Goal: Task Accomplishment & Management: Manage account settings

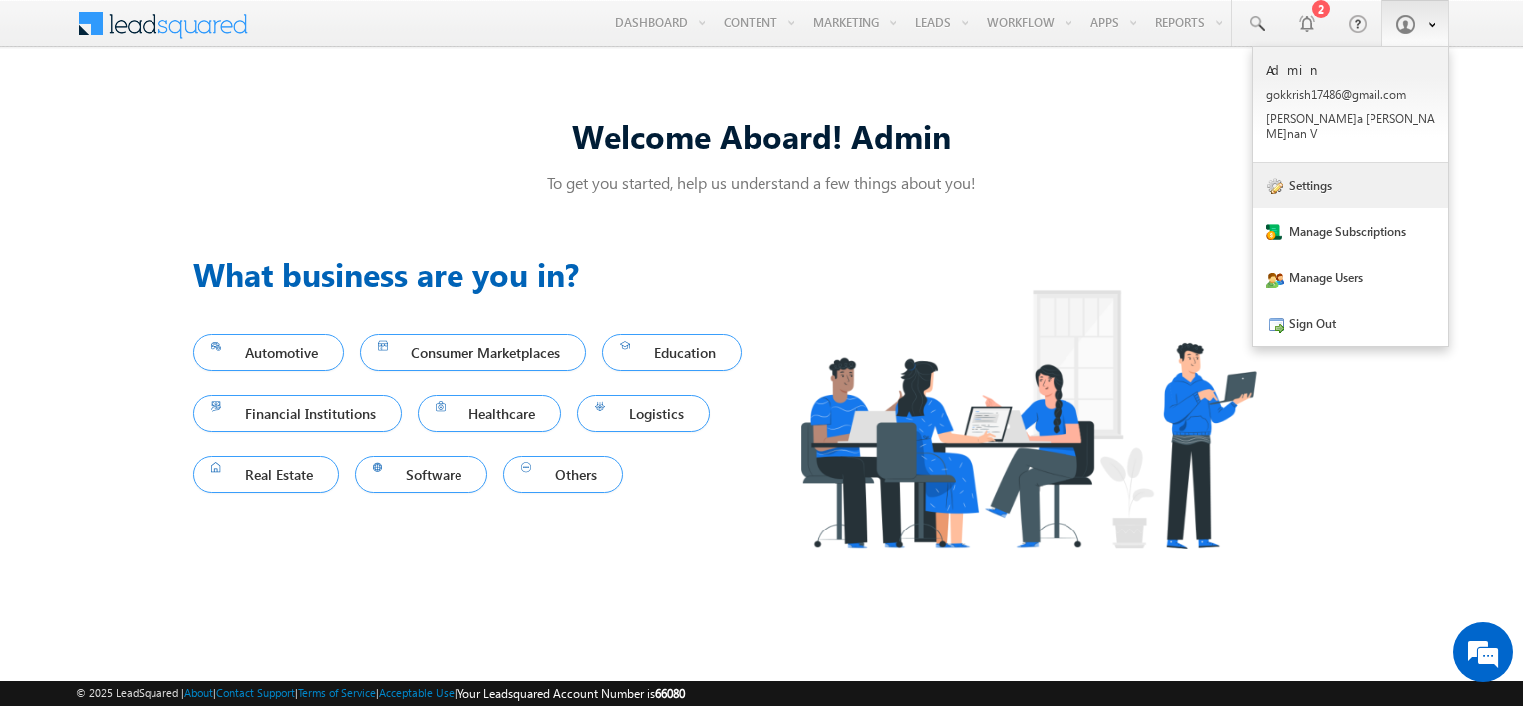
click at [1335, 164] on link "Settings" at bounding box center [1350, 185] width 195 height 46
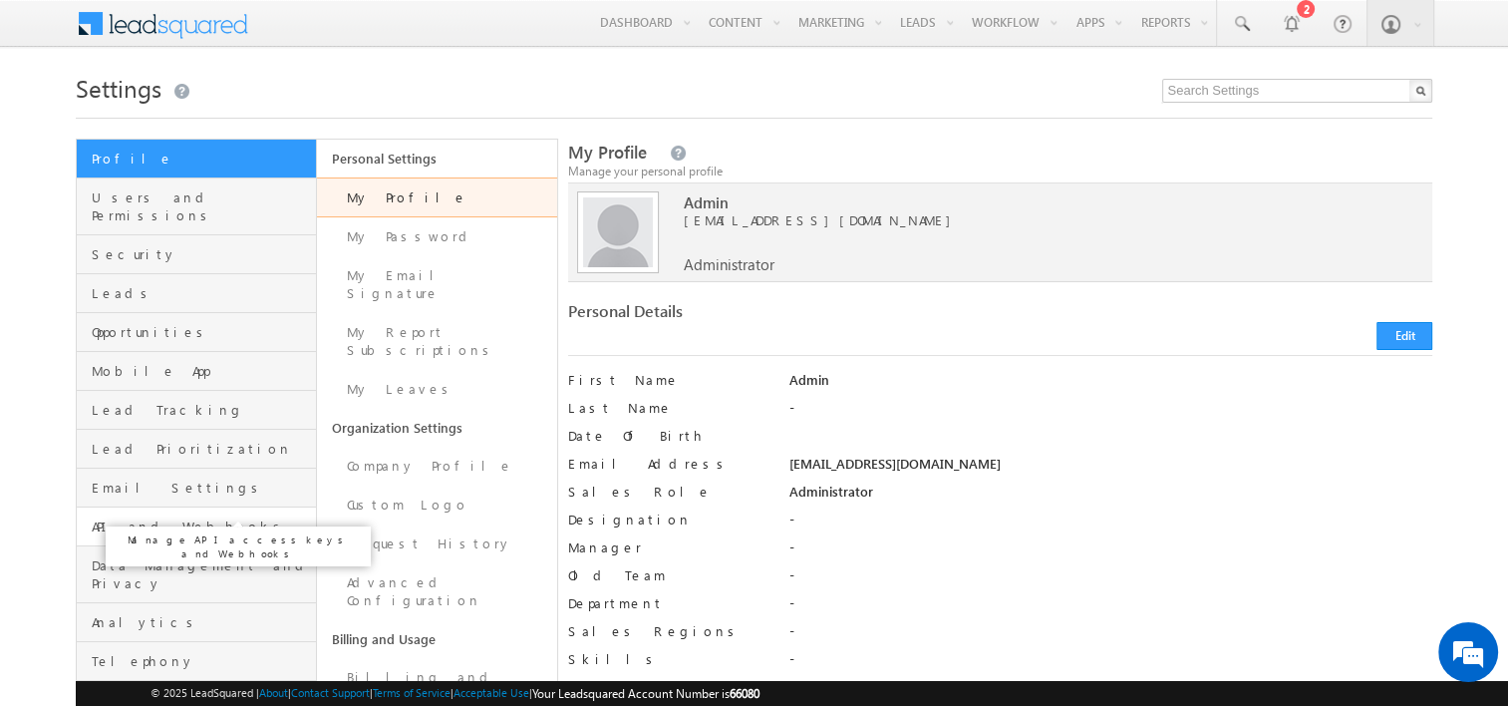
click at [152, 517] on span "API and Webhooks" at bounding box center [201, 526] width 219 height 18
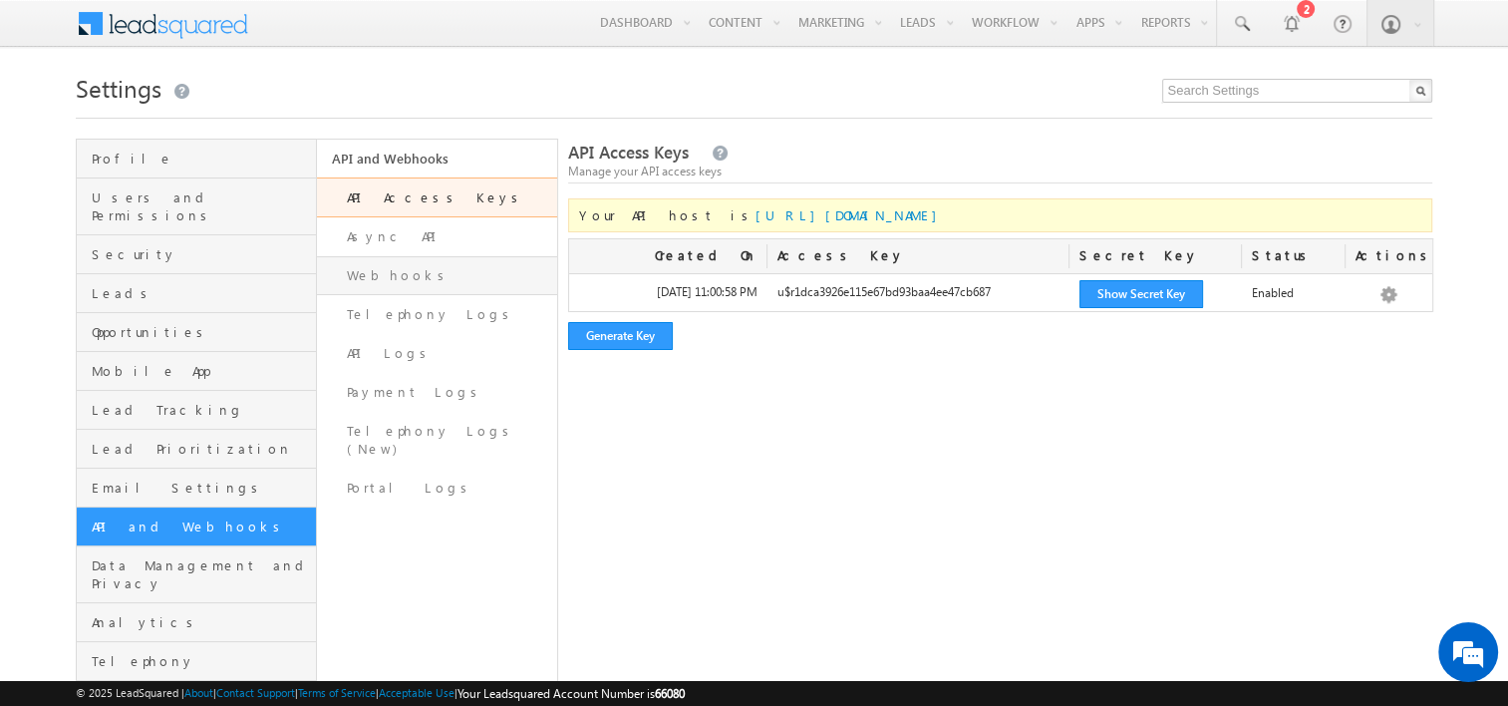
click at [391, 282] on link "Webhooks" at bounding box center [437, 275] width 240 height 39
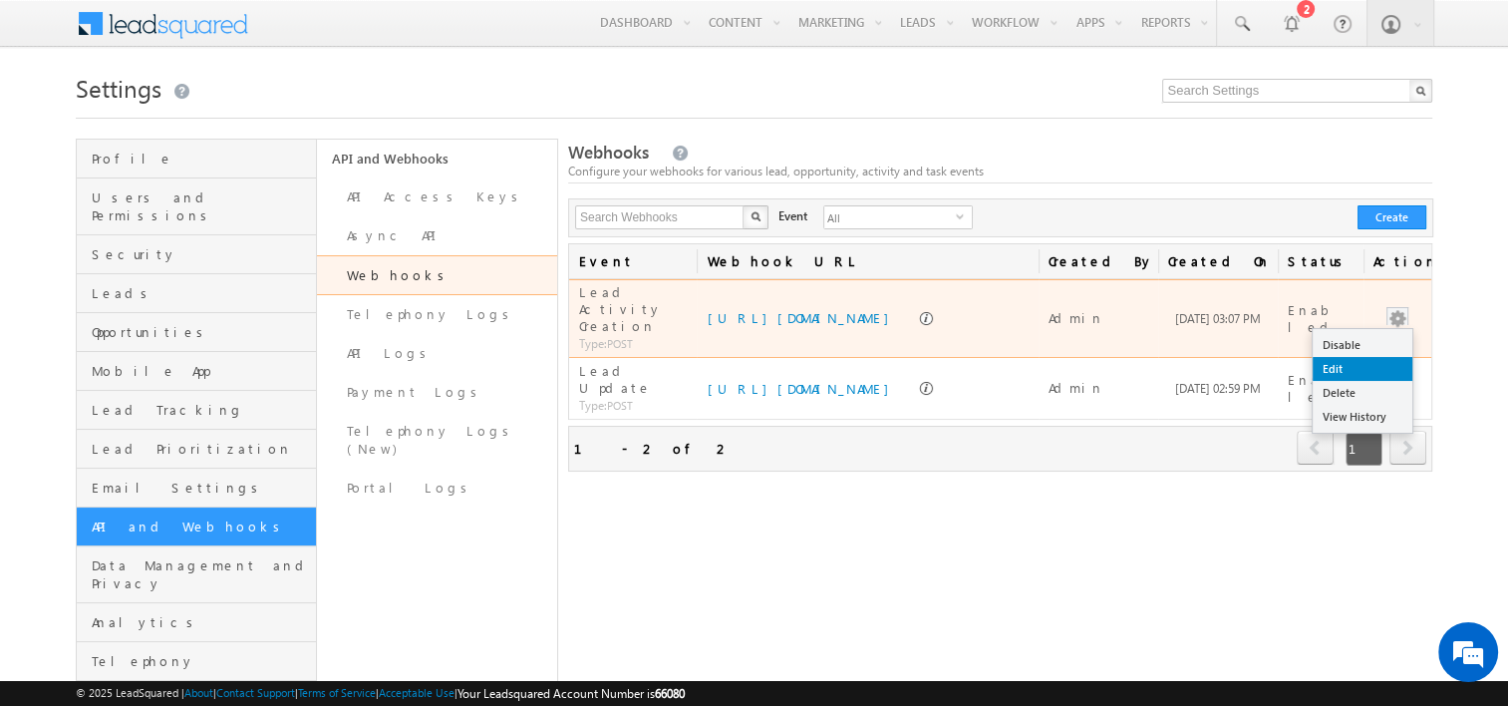
click at [1356, 357] on link "Edit" at bounding box center [1363, 369] width 100 height 24
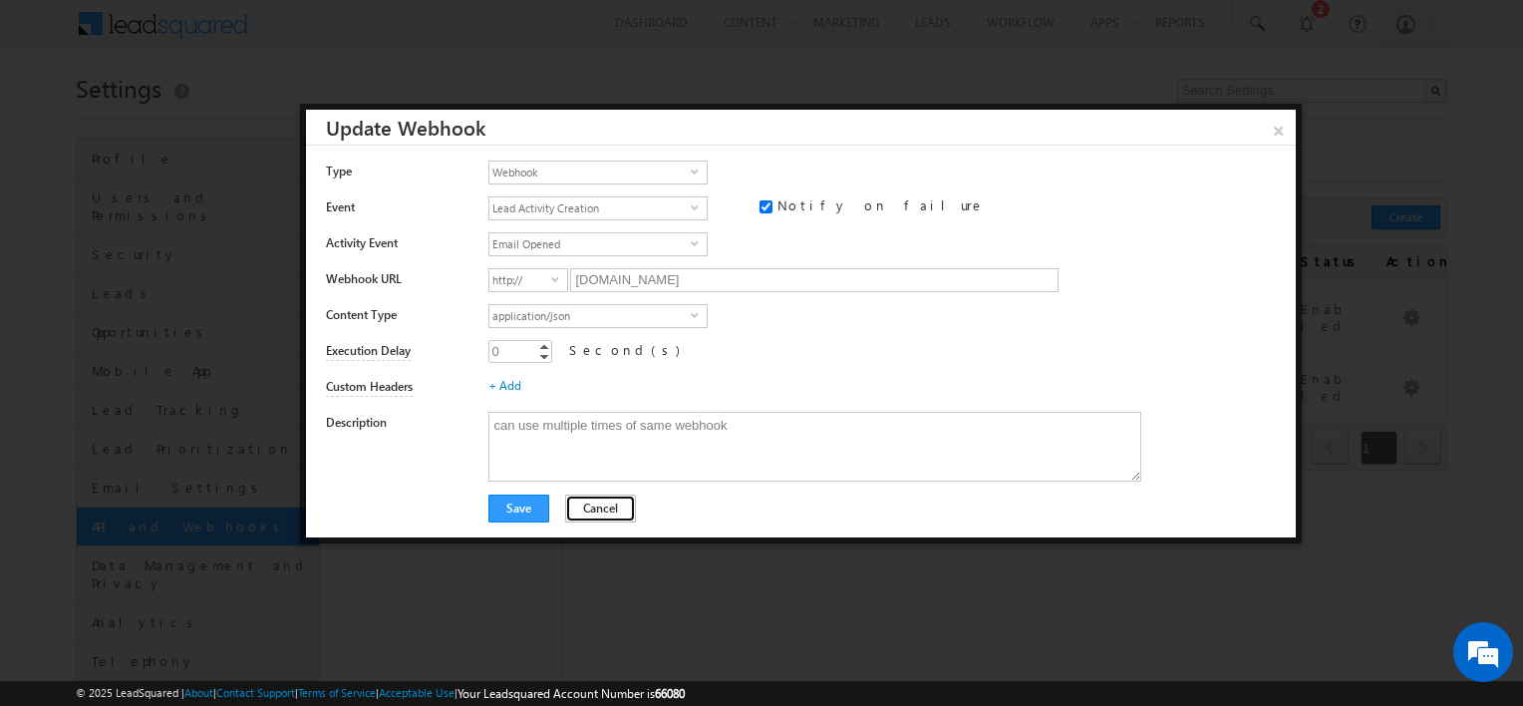
click at [604, 512] on button "Cancel" at bounding box center [600, 508] width 71 height 28
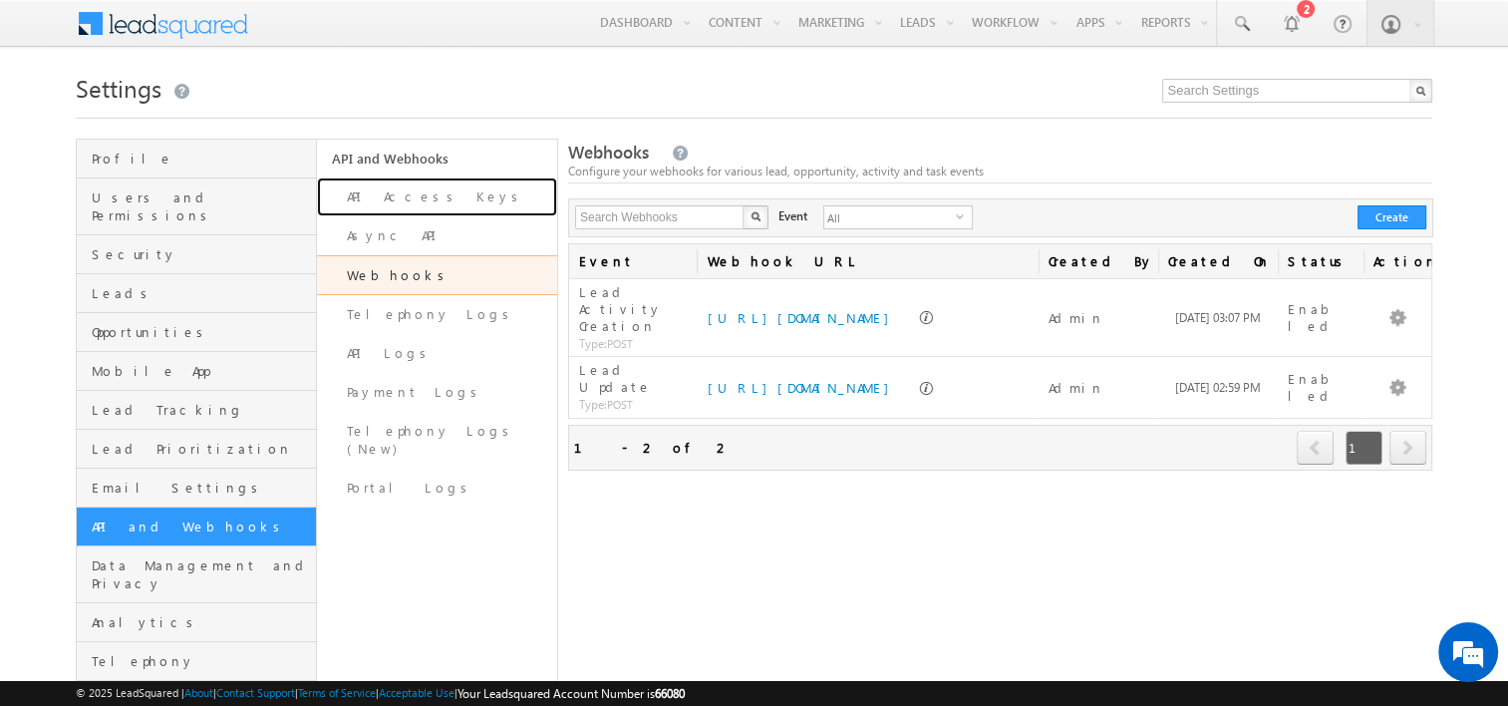
drag, startPoint x: 416, startPoint y: 199, endPoint x: 569, endPoint y: 260, distance: 165.1
click at [416, 198] on link "API Access Keys" at bounding box center [437, 196] width 240 height 39
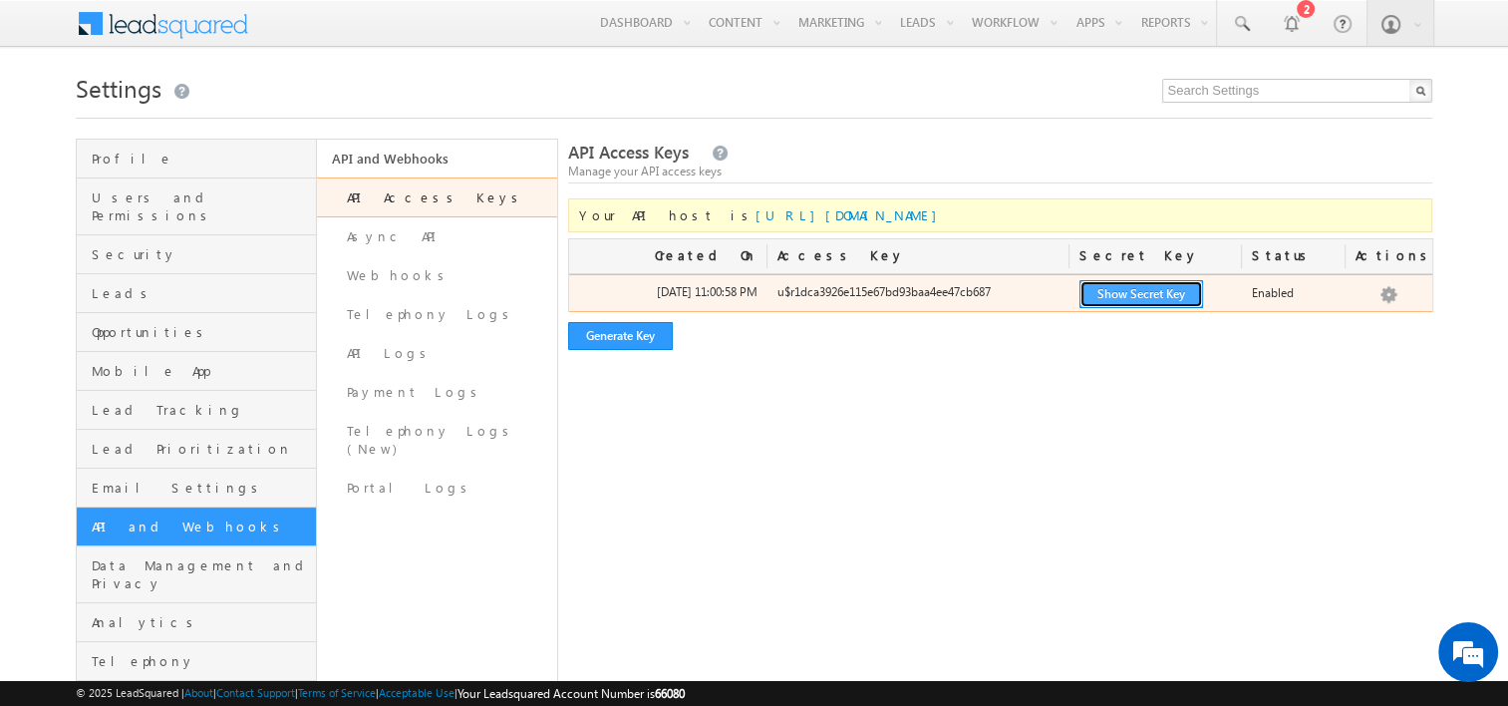
click at [1133, 297] on button "Show Secret Key" at bounding box center [1141, 294] width 124 height 28
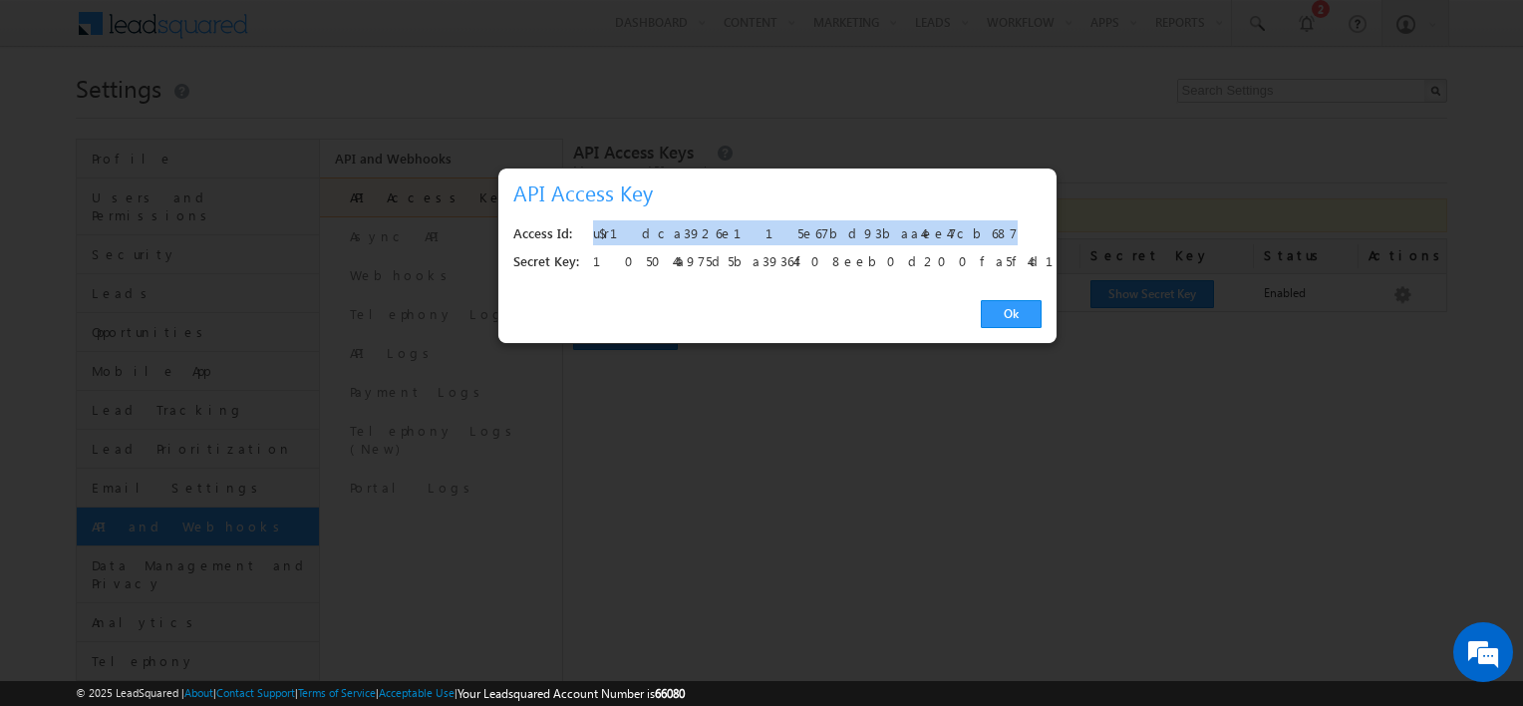
drag, startPoint x: 845, startPoint y: 229, endPoint x: 590, endPoint y: 229, distance: 255.1
click at [590, 229] on div "Access Id: u$r1dca3926e115e67bd93baa4ee47cb687" at bounding box center [777, 234] width 528 height 28
copy div "u$r1dca3926e115e67bd93baa4ee47cb687"
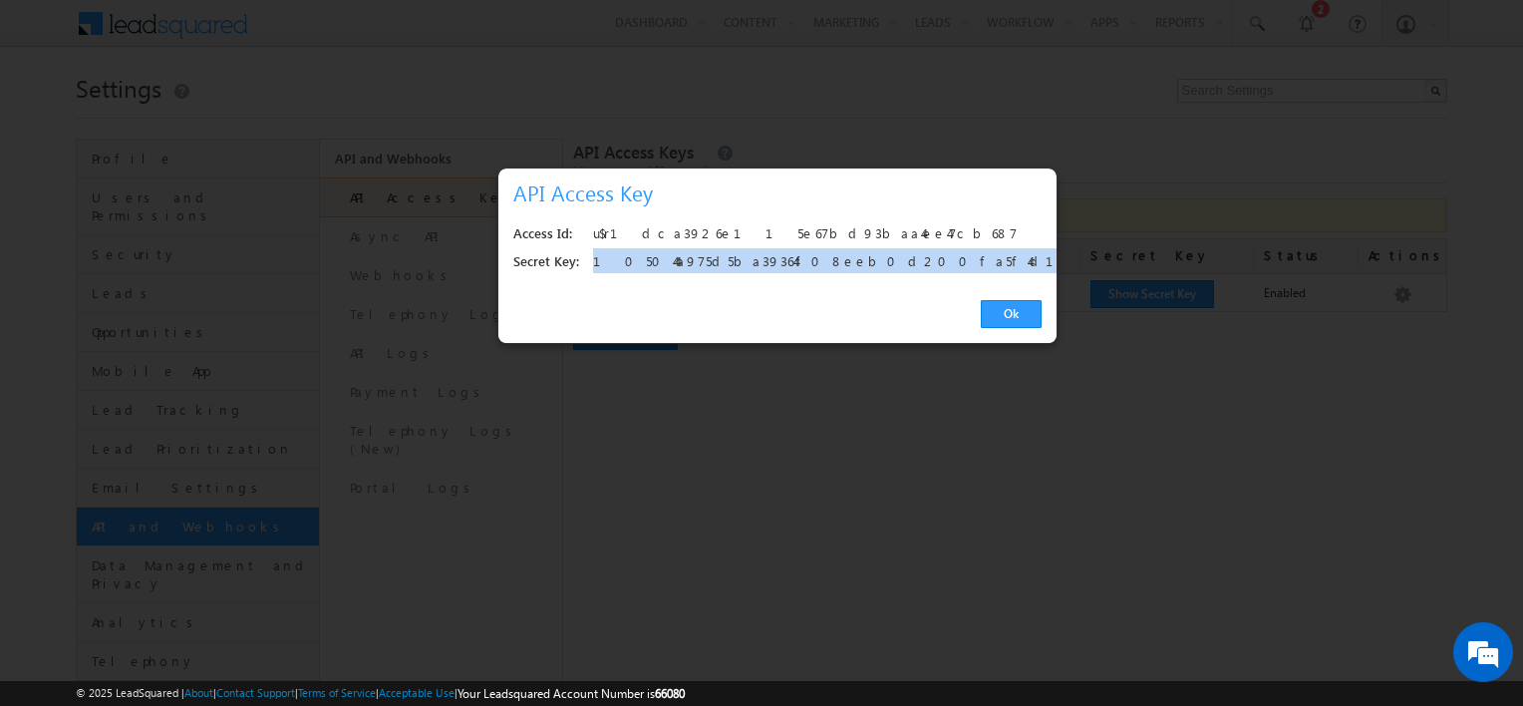
drag, startPoint x: 868, startPoint y: 263, endPoint x: 596, endPoint y: 255, distance: 272.2
click at [596, 255] on div "105044a975d5ba39364f08eeb0d200fa5f4d1dc5" at bounding box center [812, 262] width 438 height 28
copy div "105044a975d5ba39364f08eeb0d200fa5f4d1dc5"
click at [1009, 315] on link "Ok" at bounding box center [1011, 314] width 61 height 28
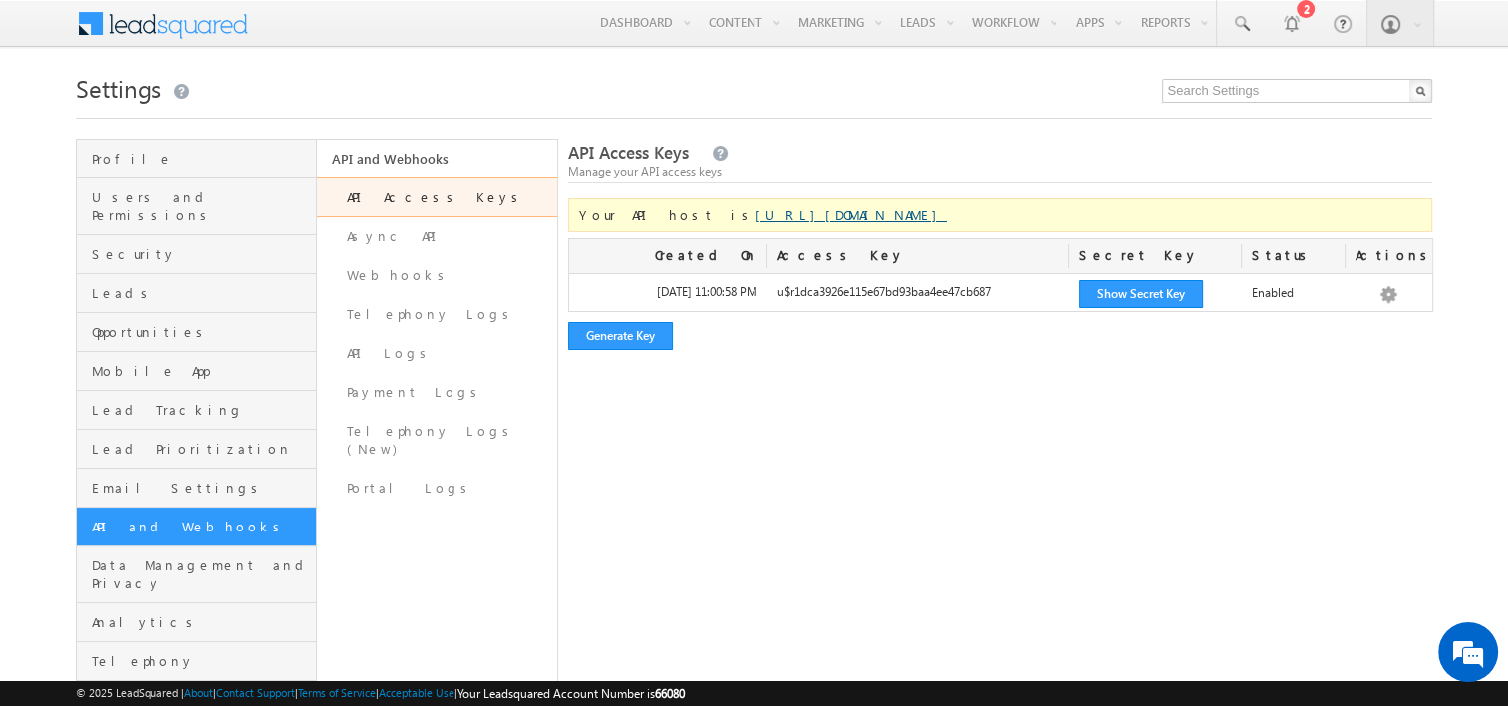
drag, startPoint x: 889, startPoint y: 219, endPoint x: 670, endPoint y: 219, distance: 219.3
click at [670, 219] on div "Your API host is https://api-in21.leadsquared.com/v2/" at bounding box center [1000, 215] width 865 height 34
copy link "https://api-in21.leadsquared.com/v2/"
click at [399, 271] on link "Webhooks" at bounding box center [437, 275] width 240 height 39
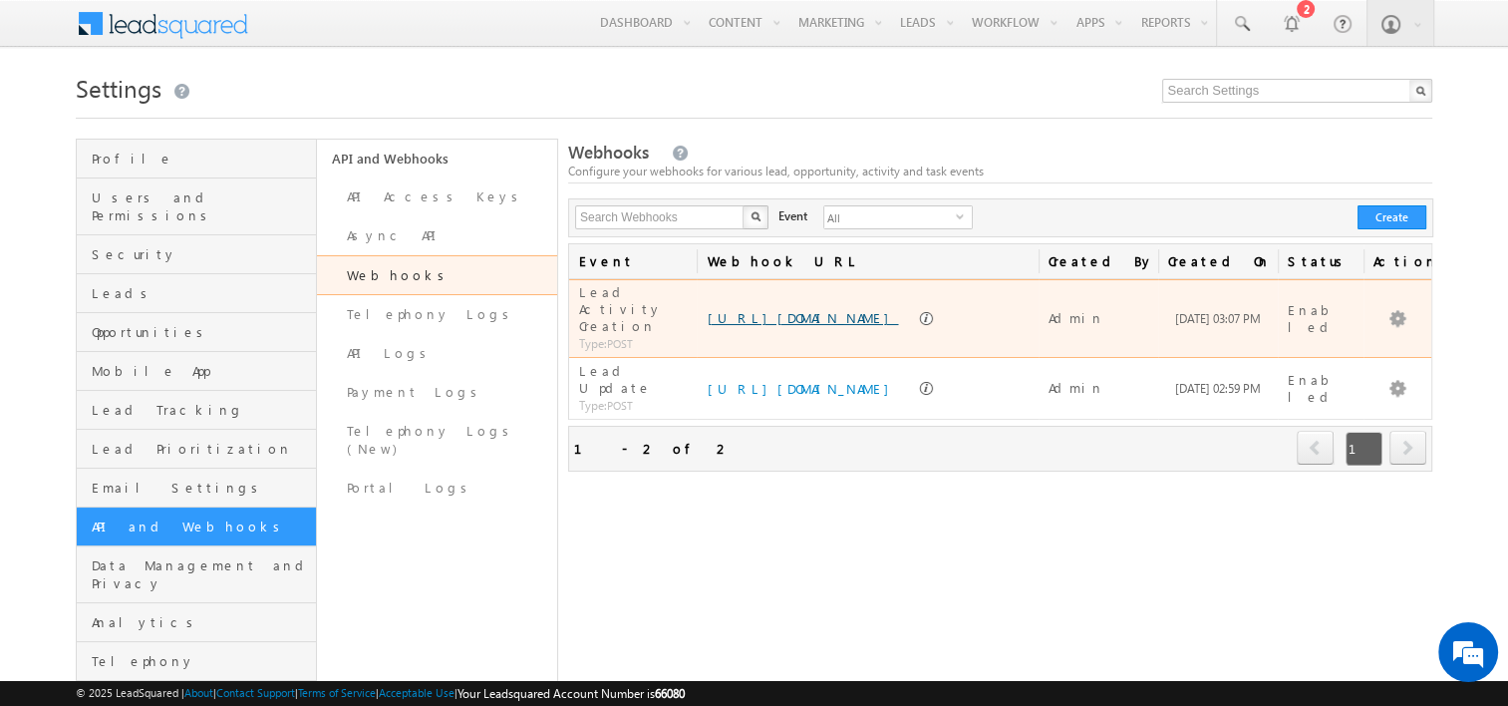
click at [829, 309] on link "http://eob31jyp554p75w.m.pipedream.net" at bounding box center [802, 317] width 191 height 17
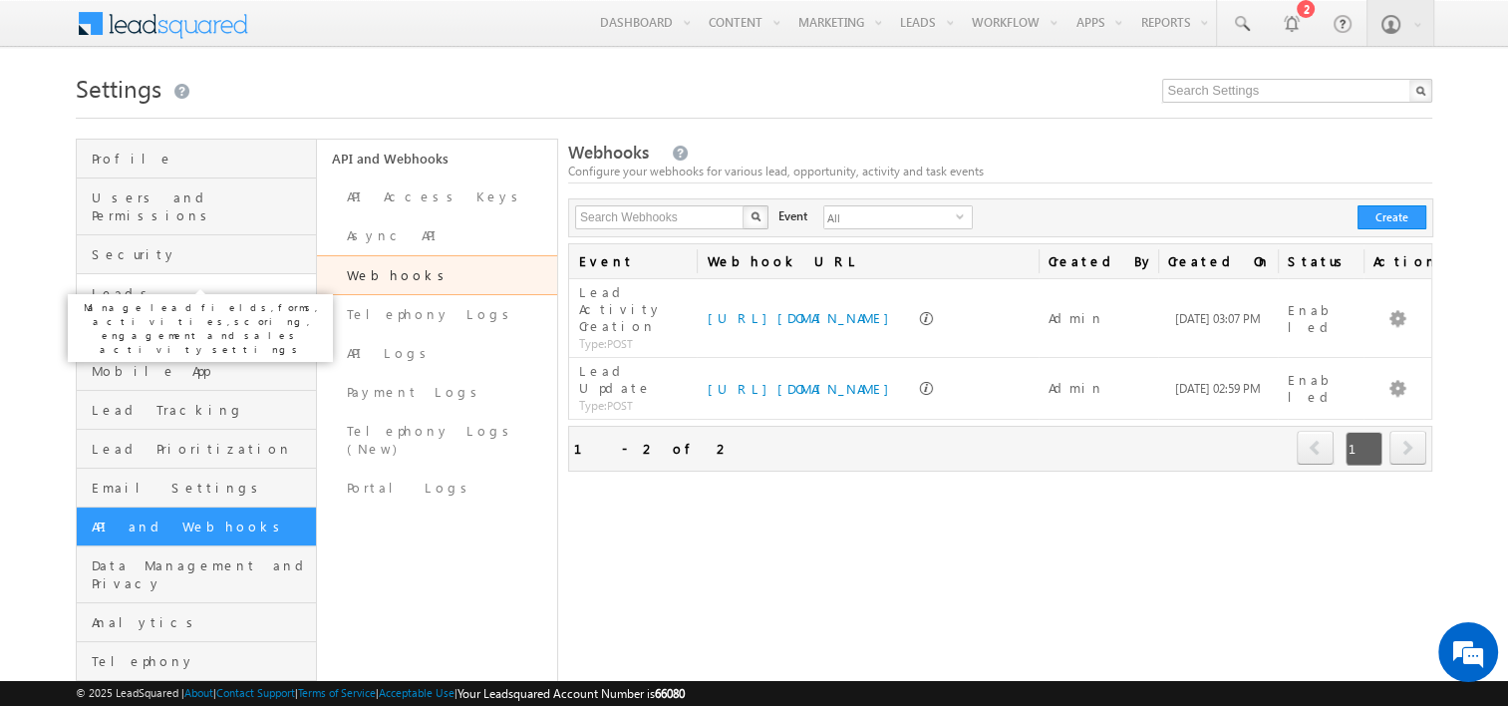
click at [125, 284] on span "Leads" at bounding box center [201, 293] width 219 height 18
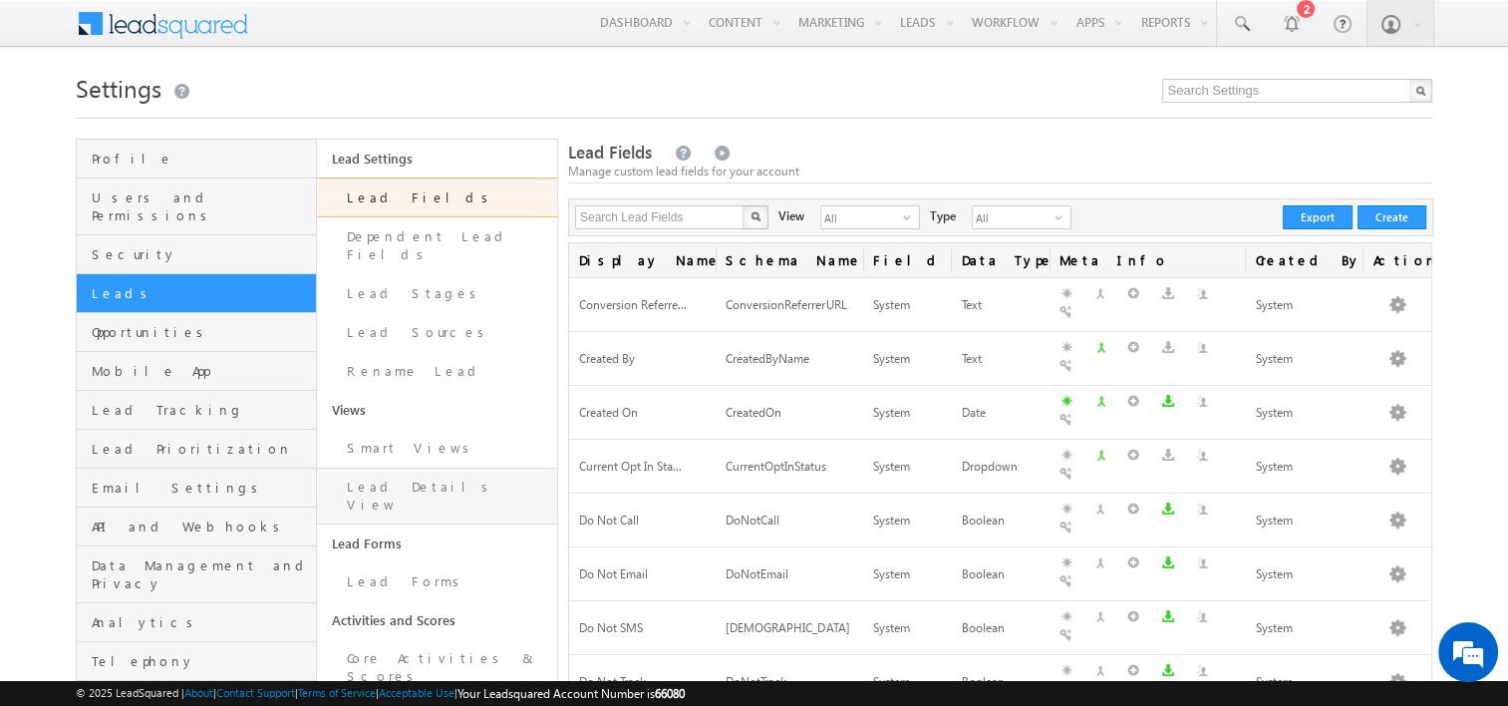
scroll to position [199, 0]
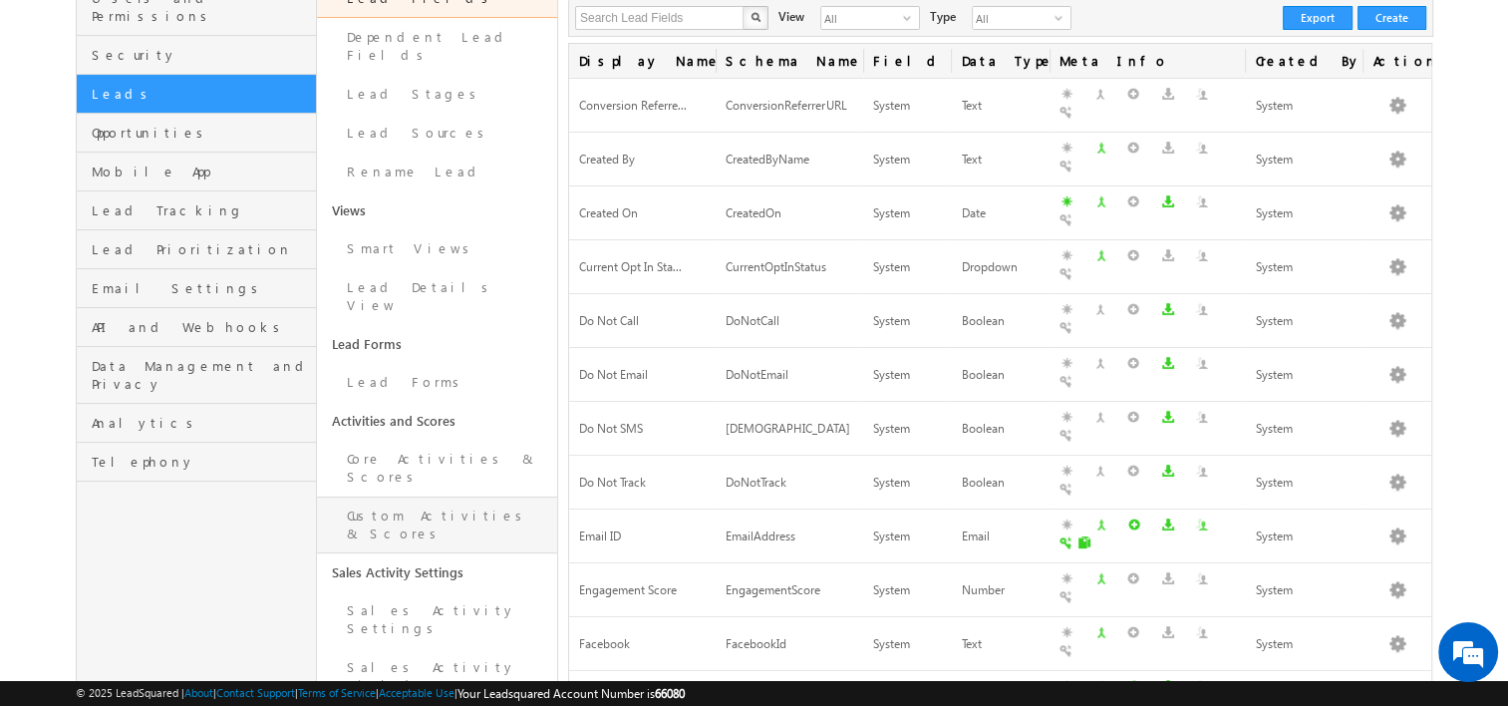
click at [424, 496] on link "Custom Activities & Scores" at bounding box center [437, 524] width 240 height 57
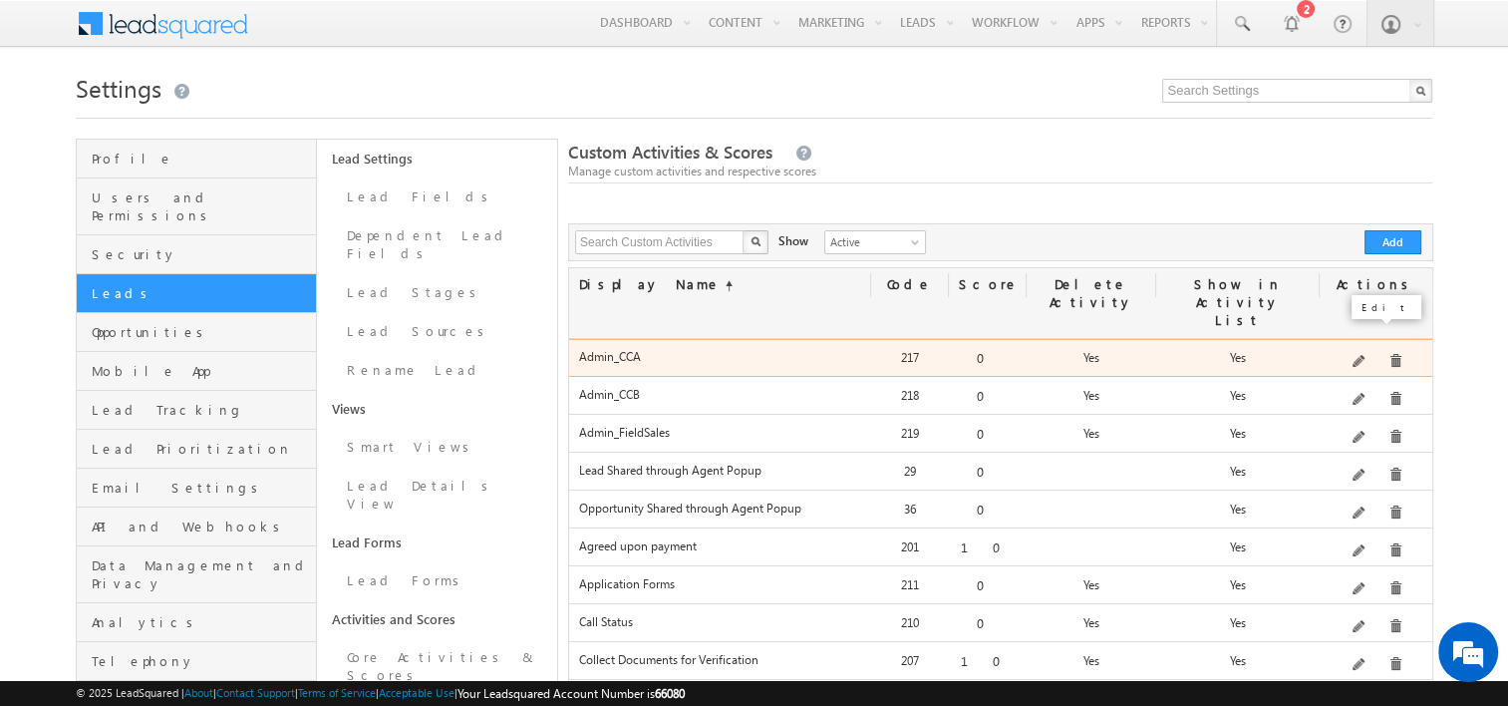
click at [1367, 355] on span at bounding box center [1359, 362] width 15 height 15
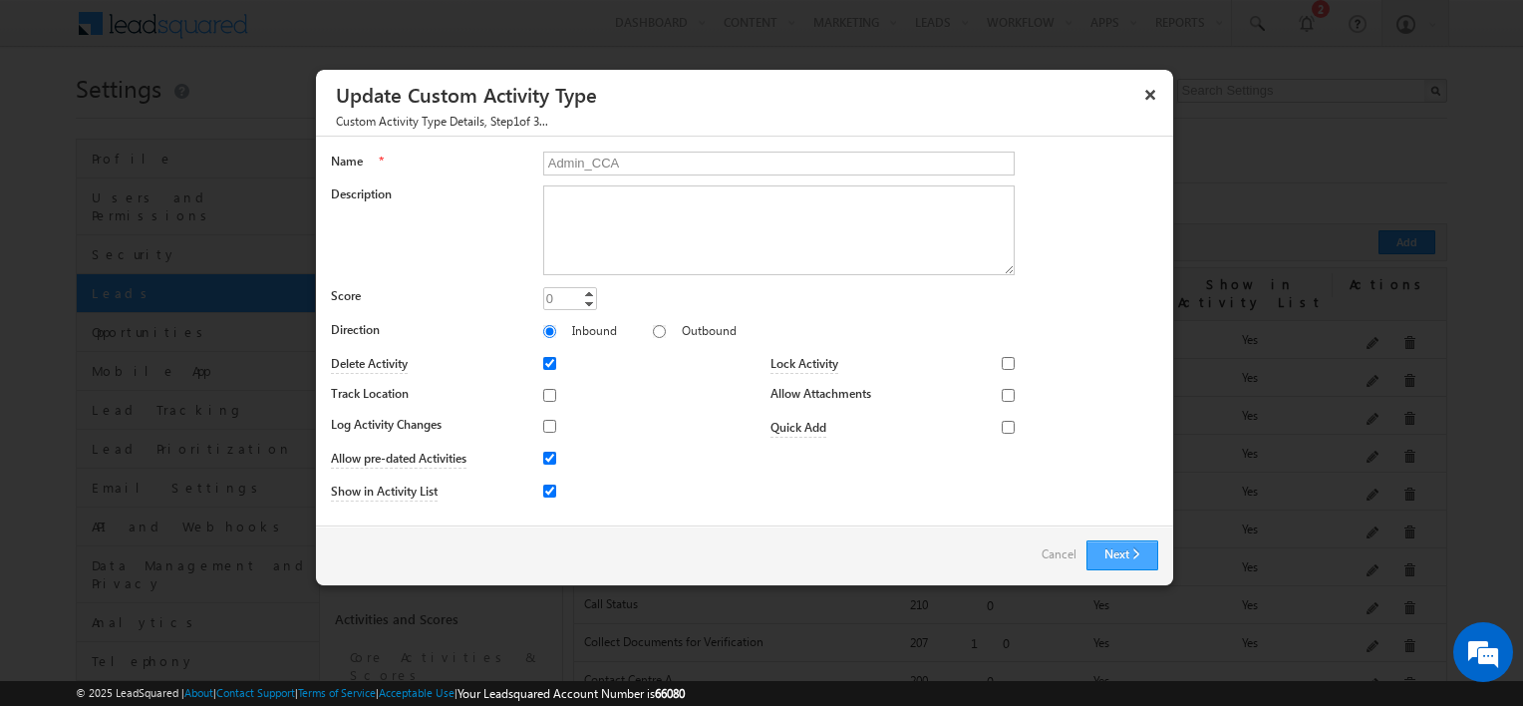
click at [1115, 550] on button "Next" at bounding box center [1122, 555] width 72 height 30
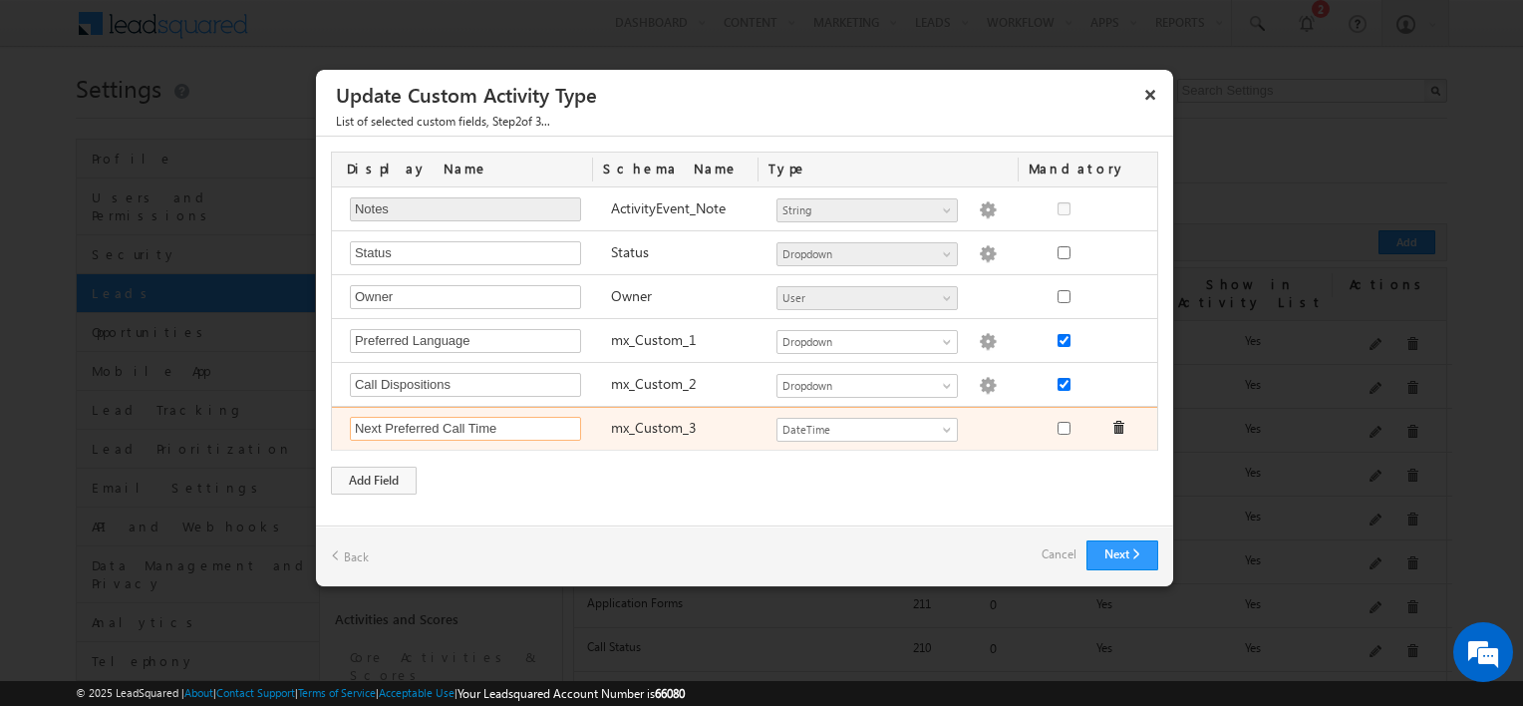
drag, startPoint x: 498, startPoint y: 427, endPoint x: 466, endPoint y: 424, distance: 32.0
click at [466, 424] on input "Next Preferred Call Time" at bounding box center [465, 429] width 231 height 24
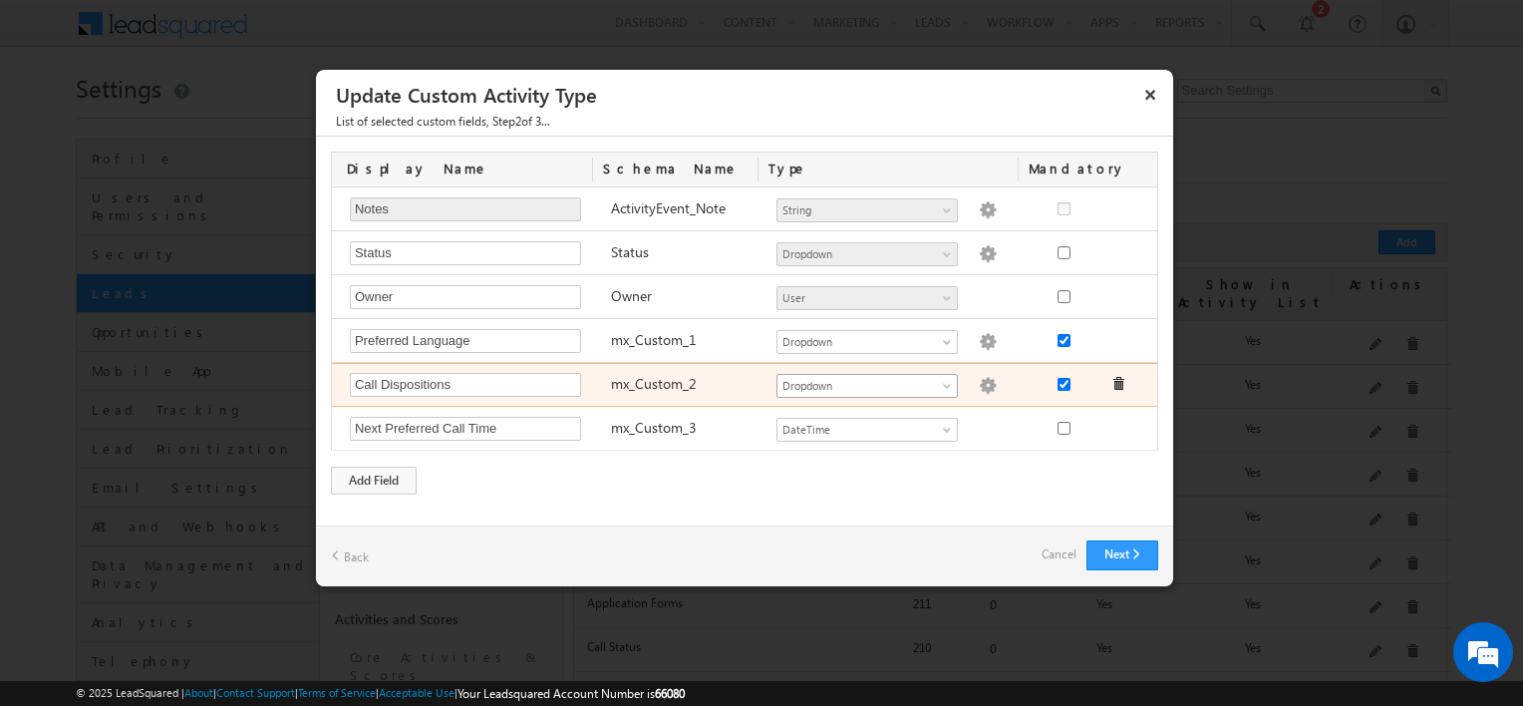
click at [945, 384] on span at bounding box center [949, 390] width 16 height 16
click at [979, 379] on img at bounding box center [988, 386] width 18 height 18
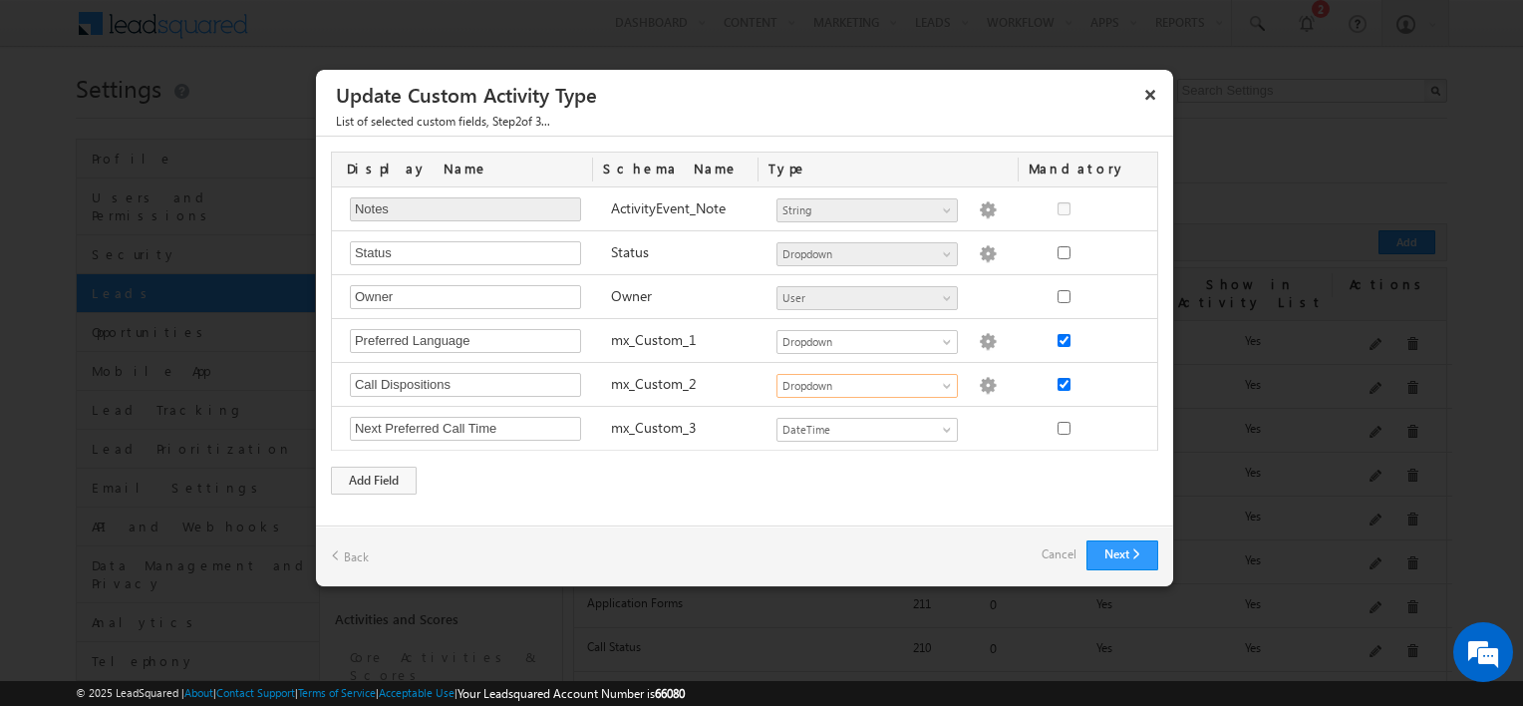
type textarea "1. Information Collected 2. Interested 3. Call Back 4. RNR 5. Switched Off 6. U…"
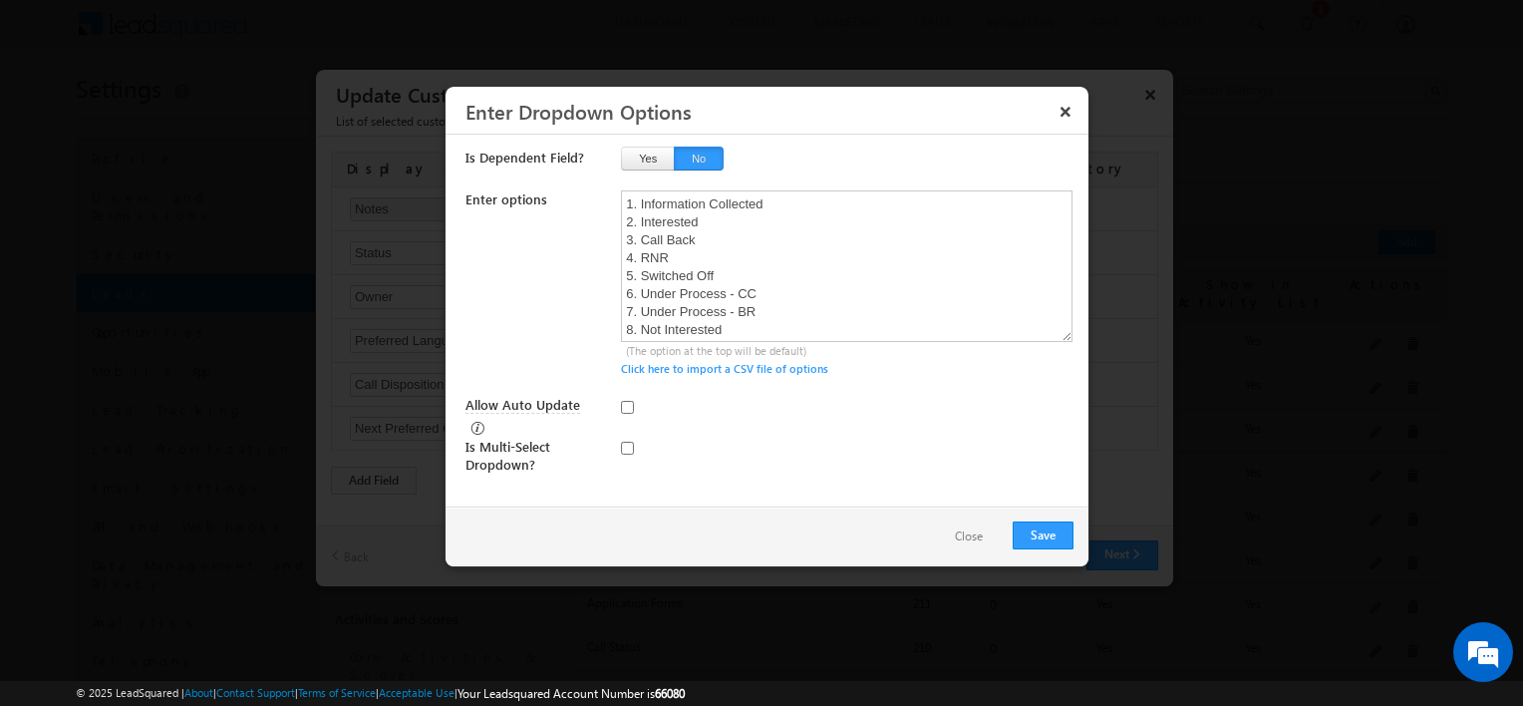
click at [967, 534] on button "Close" at bounding box center [969, 536] width 68 height 29
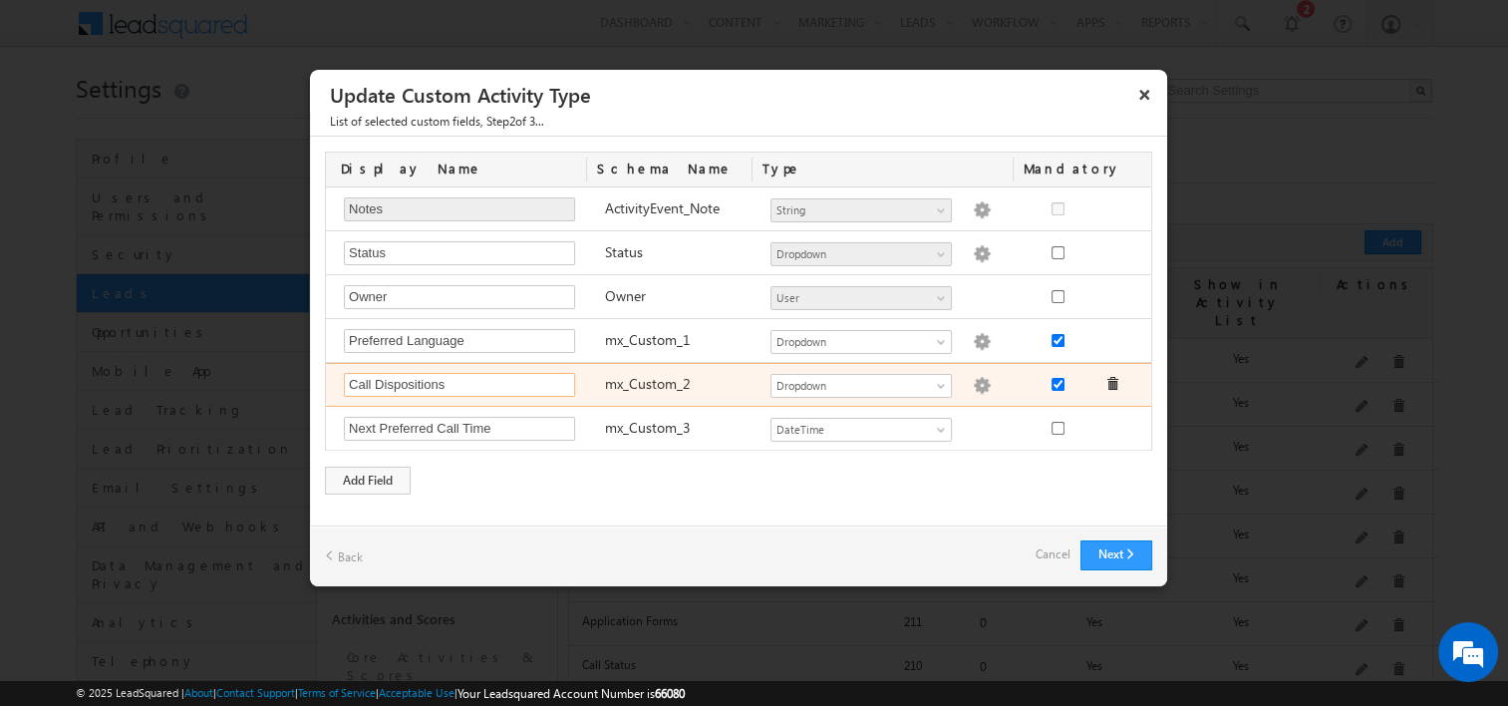
drag, startPoint x: 479, startPoint y: 379, endPoint x: 347, endPoint y: 372, distance: 132.7
click at [347, 373] on input "Call Dispositions" at bounding box center [459, 385] width 231 height 24
click at [692, 379] on div "mx_Custom_2" at bounding box center [677, 387] width 165 height 28
drag, startPoint x: 456, startPoint y: 383, endPoint x: 344, endPoint y: 380, distance: 112.7
click at [344, 380] on input "Call Dispositions" at bounding box center [459, 385] width 231 height 24
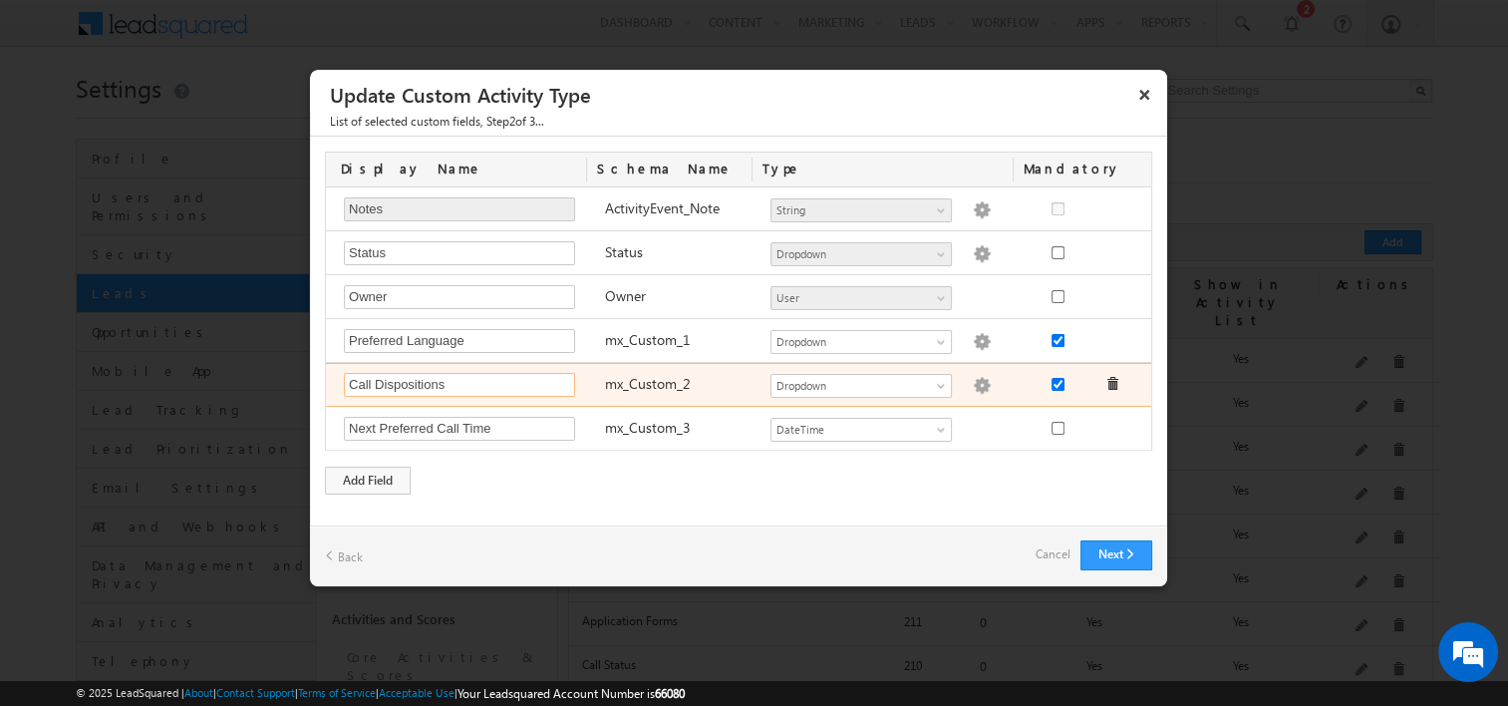
click at [490, 379] on input "Call Dispositions" at bounding box center [459, 385] width 231 height 24
click at [973, 383] on img at bounding box center [982, 386] width 18 height 18
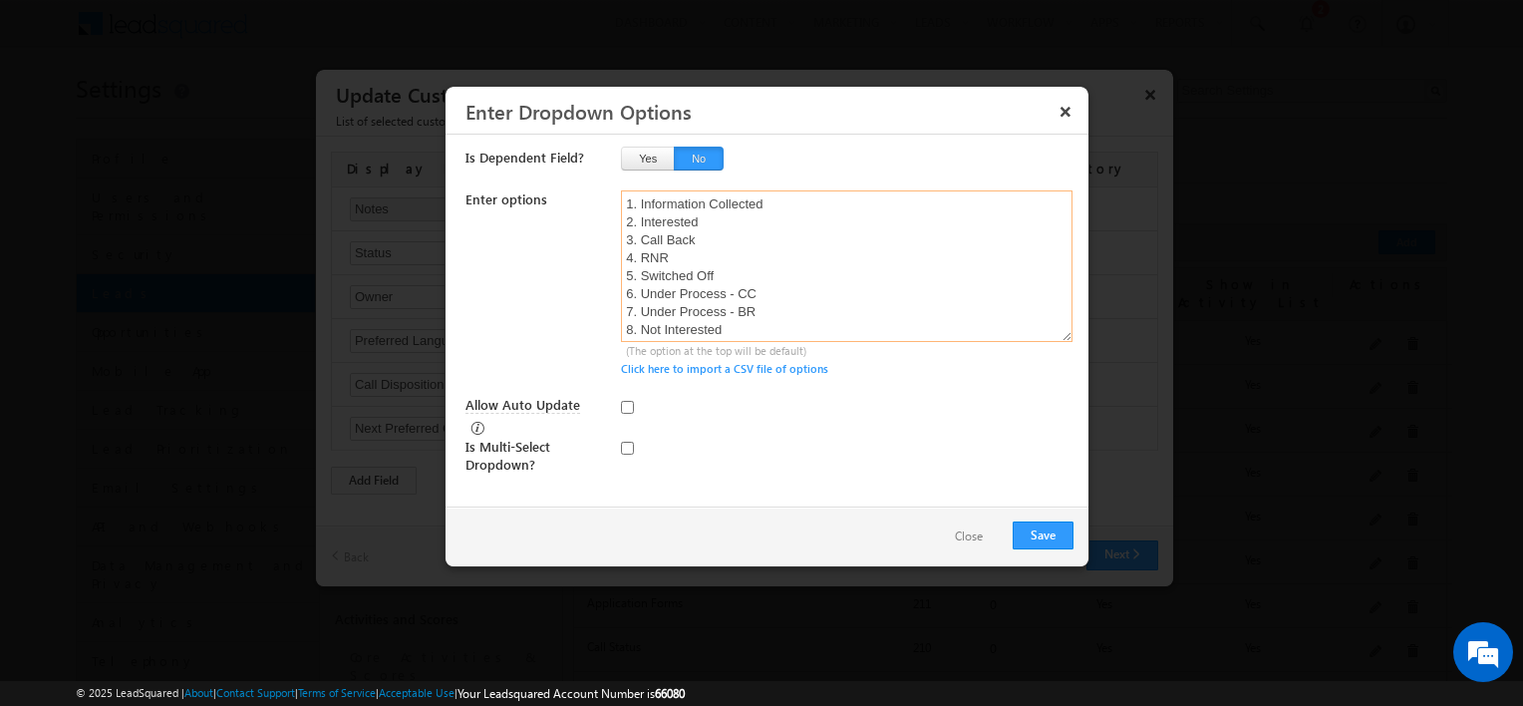
drag, startPoint x: 775, startPoint y: 227, endPoint x: 639, endPoint y: 219, distance: 136.8
click at [639, 219] on textarea "1. Information Collected 2. Interested 3. Call Back 4. RNR 5. Switched Off 6. U…" at bounding box center [846, 265] width 451 height 151
click at [969, 538] on button "Close" at bounding box center [969, 536] width 68 height 29
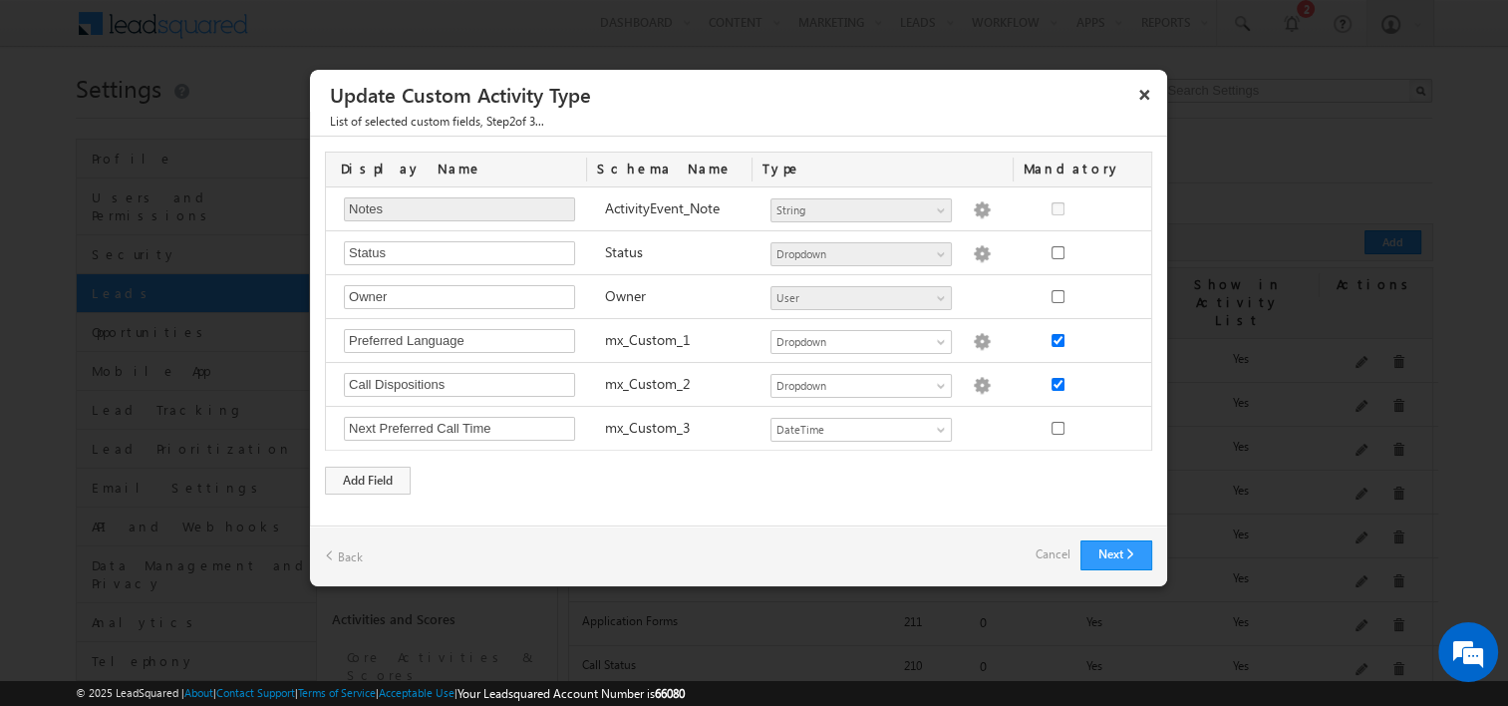
click at [1144, 95] on button "×" at bounding box center [1144, 94] width 32 height 35
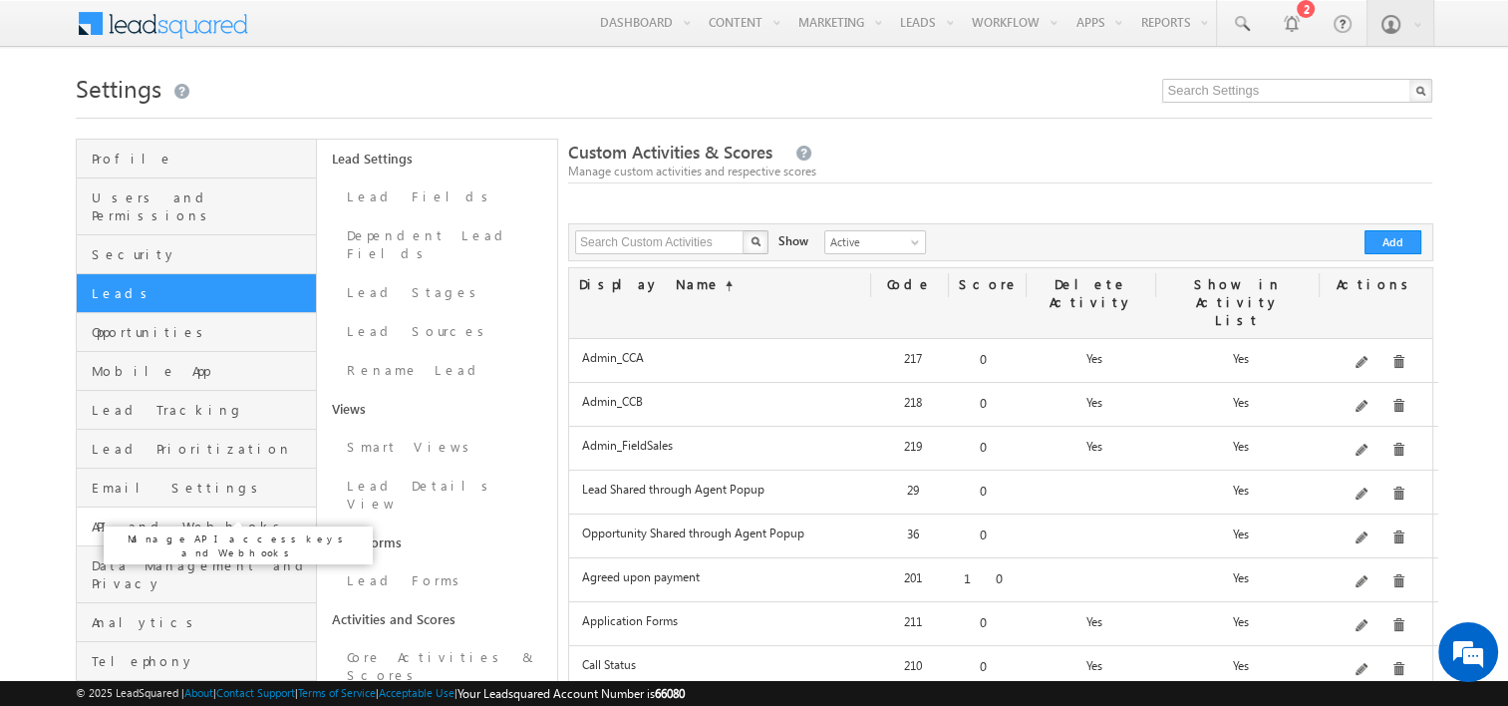
click at [146, 517] on span "API and Webhooks" at bounding box center [201, 526] width 219 height 18
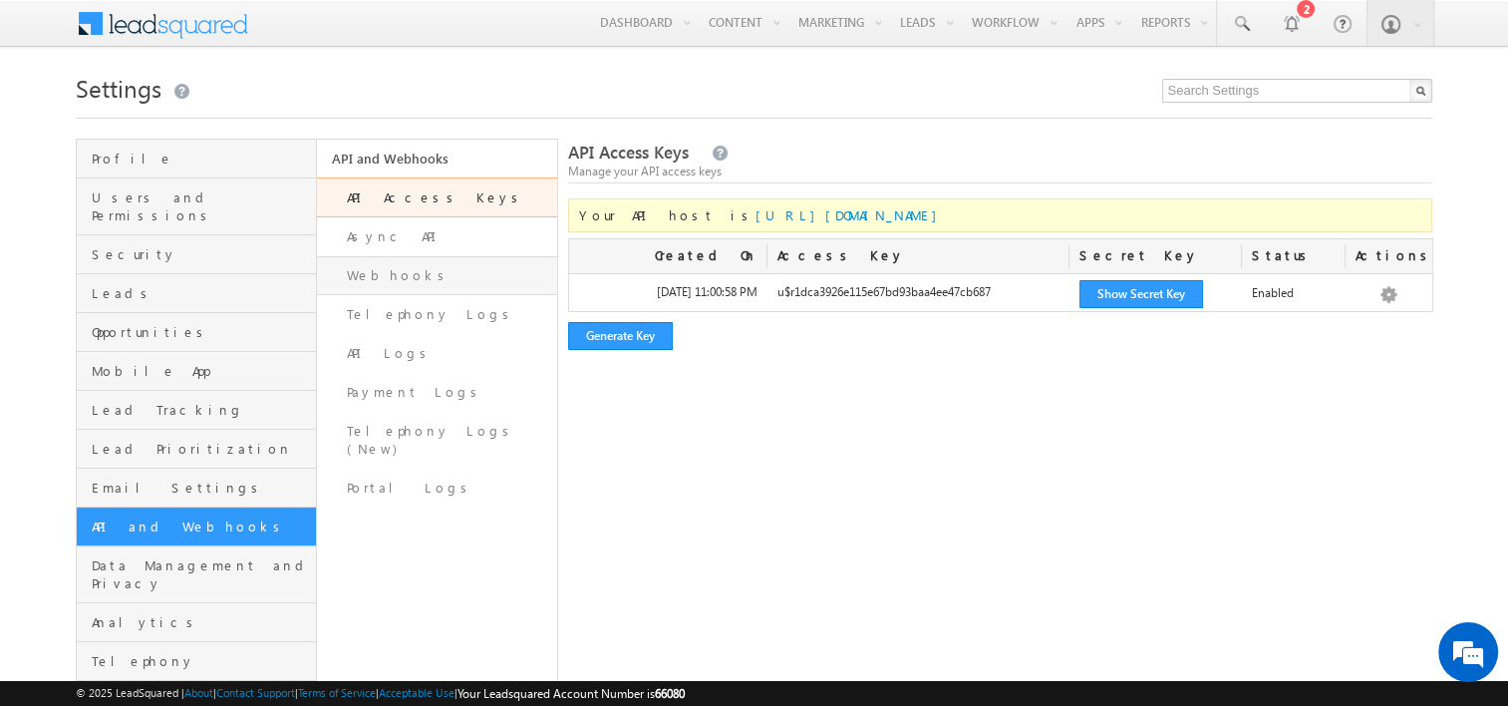
click at [368, 276] on link "Webhooks" at bounding box center [437, 275] width 240 height 39
